Goal: Task Accomplishment & Management: Use online tool/utility

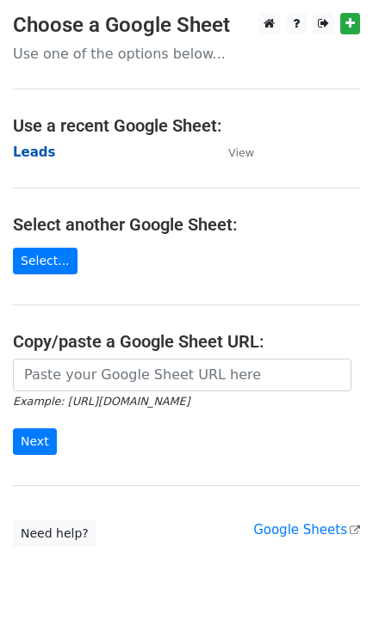
click at [31, 151] on strong "Leads" at bounding box center [34, 152] width 43 height 15
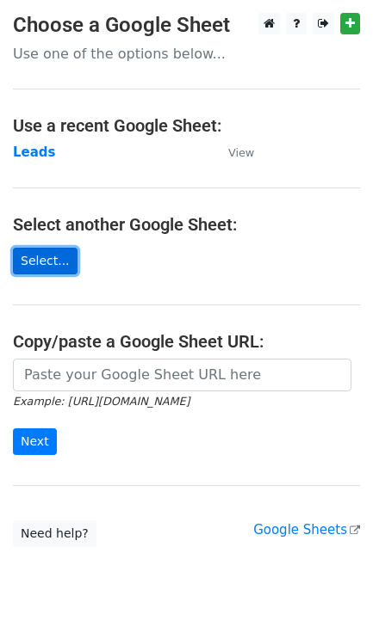
click at [42, 264] on link "Select..." at bounding box center [45, 261] width 65 height 27
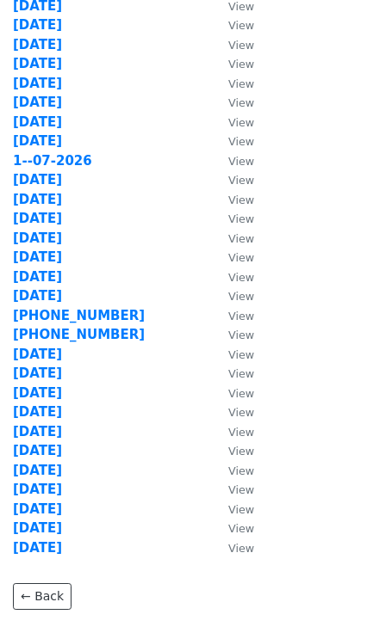
scroll to position [634, 0]
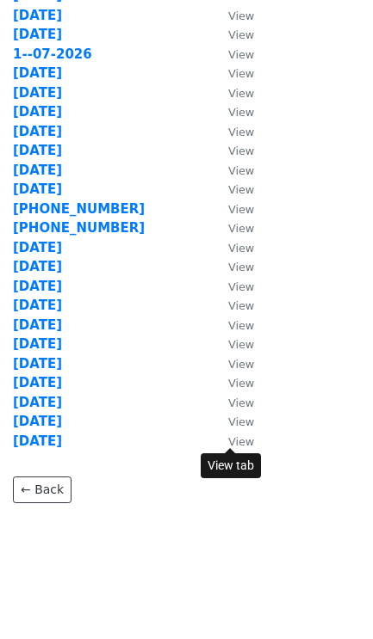
click at [233, 442] on small "View" at bounding box center [241, 441] width 26 height 13
click at [52, 443] on strong "[DATE]" at bounding box center [37, 441] width 49 height 15
click at [25, 442] on strong "[DATE]" at bounding box center [37, 441] width 49 height 15
